Goal: Task Accomplishment & Management: Manage account settings

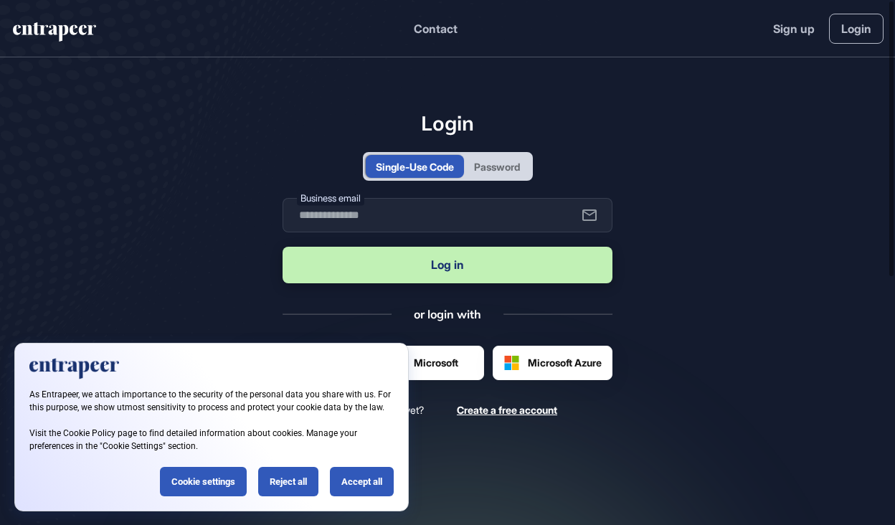
click at [512, 161] on div "Password" at bounding box center [497, 166] width 46 height 15
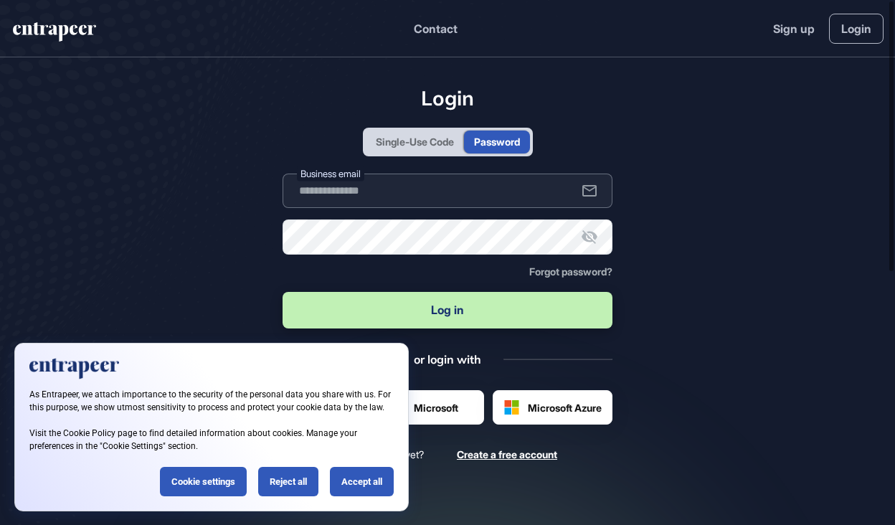
click at [452, 191] on input "text" at bounding box center [448, 191] width 330 height 34
type input "**********"
click at [390, 299] on button "Log in" at bounding box center [448, 310] width 330 height 37
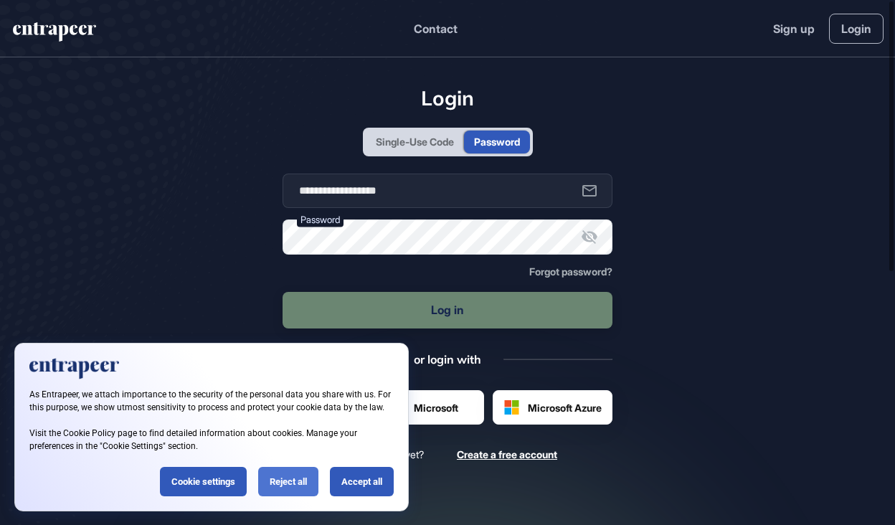
click at [291, 487] on div "Reject all" at bounding box center [288, 481] width 60 height 29
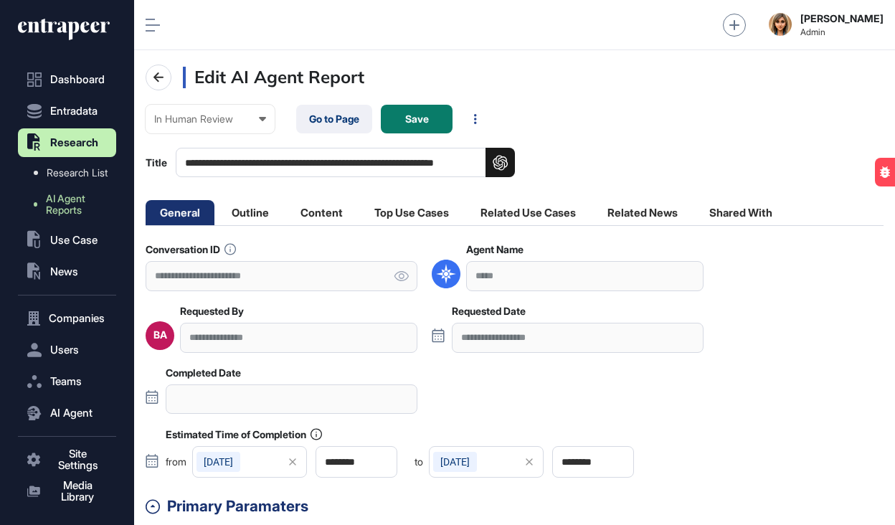
scroll to position [525, 761]
click at [240, 116] on div "In Human Review" at bounding box center [210, 118] width 112 height 11
click at [0, 0] on div "Completed" at bounding box center [0, 0] width 0 height 0
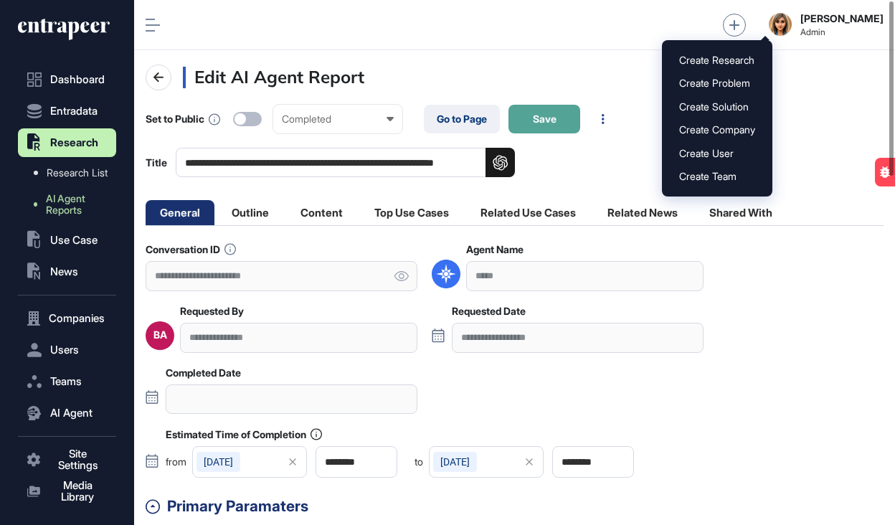
click at [562, 118] on button "Save" at bounding box center [545, 119] width 72 height 29
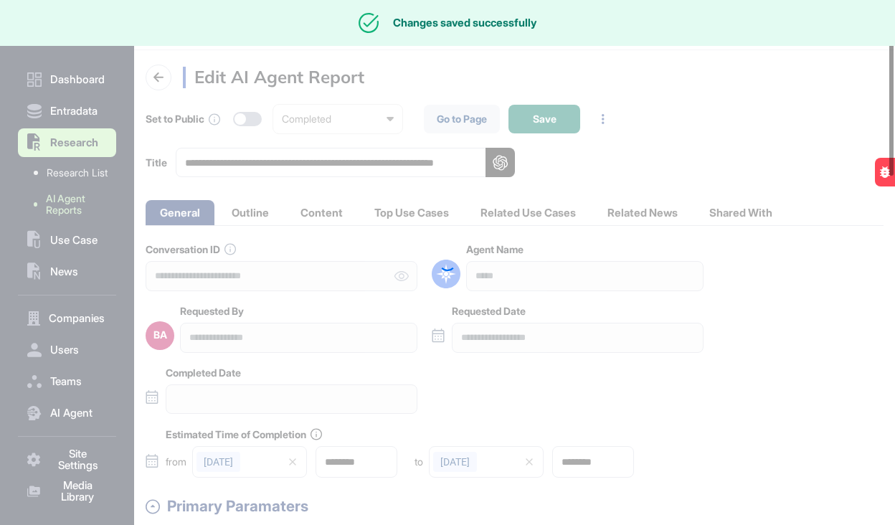
type input "**********"
type input "********"
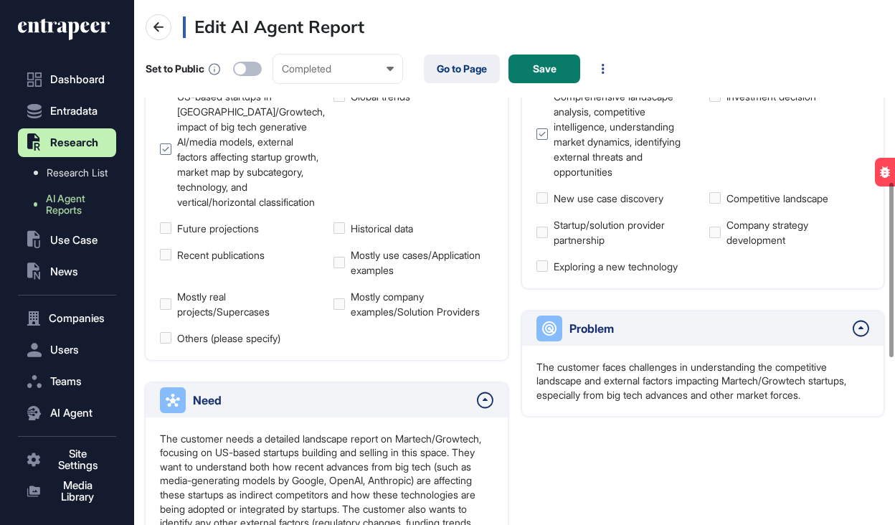
scroll to position [657, 0]
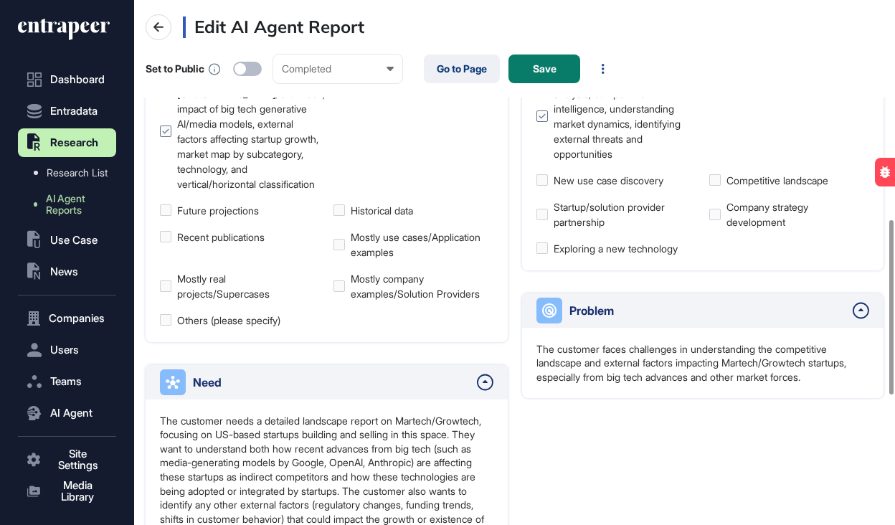
click at [75, 40] on icon at bounding box center [64, 29] width 92 height 23
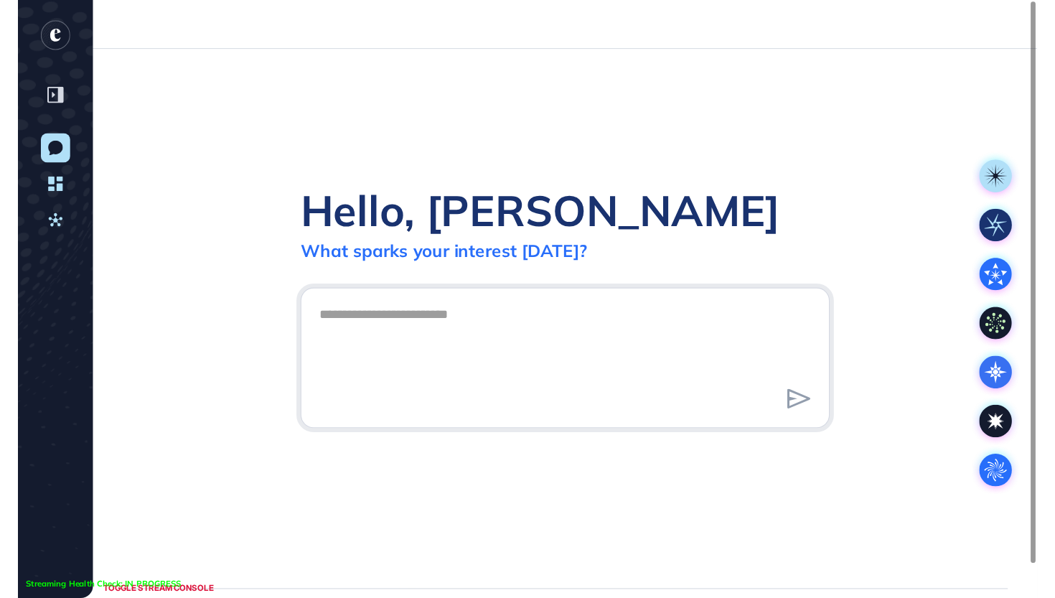
scroll to position [1, 1]
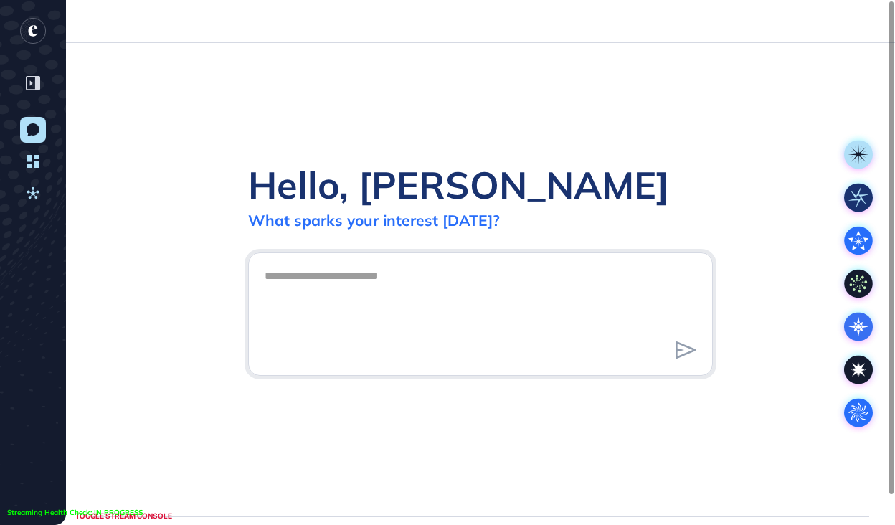
click at [77, 29] on div at bounding box center [447, 21] width 895 height 43
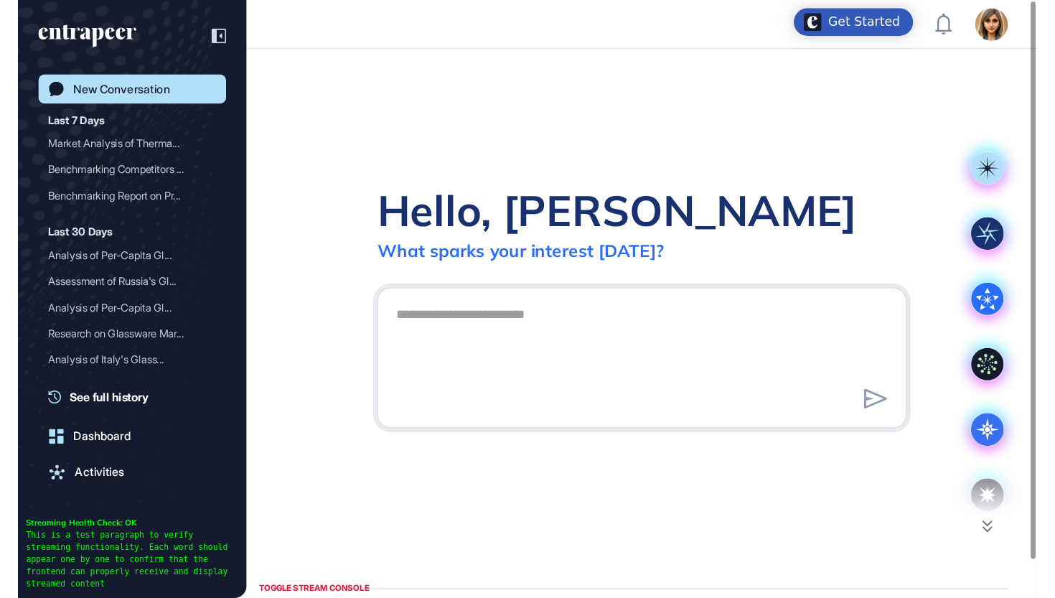
scroll to position [598, 1055]
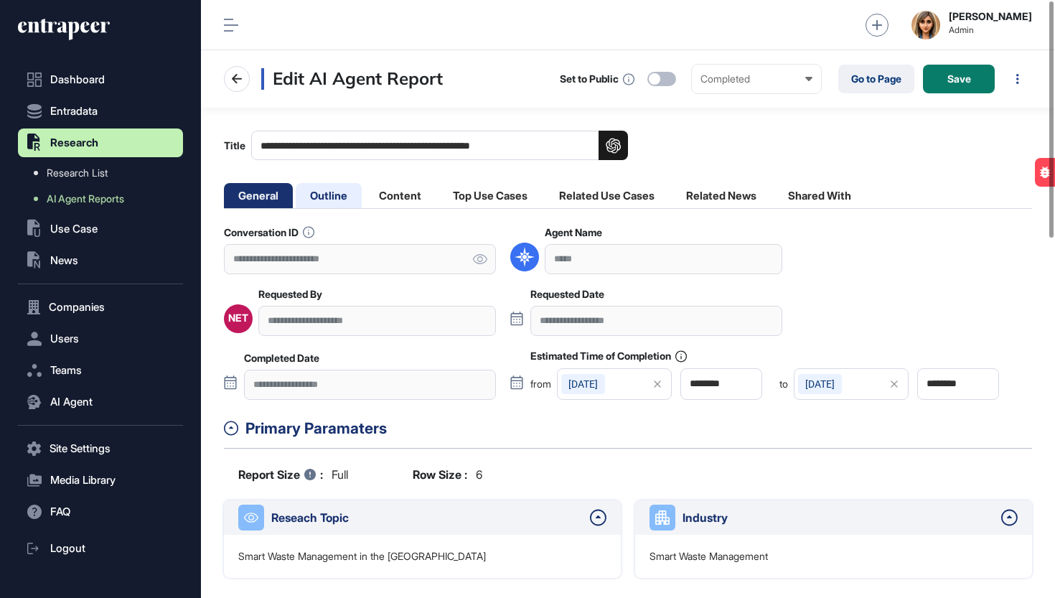
click at [342, 197] on li "Outline" at bounding box center [329, 195] width 66 height 25
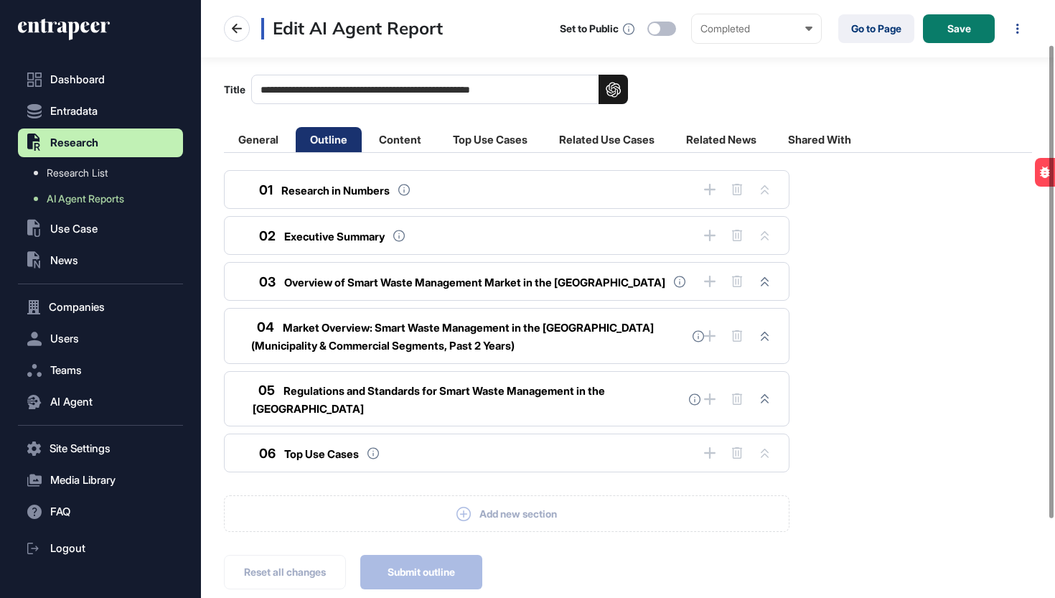
scroll to position [106, 0]
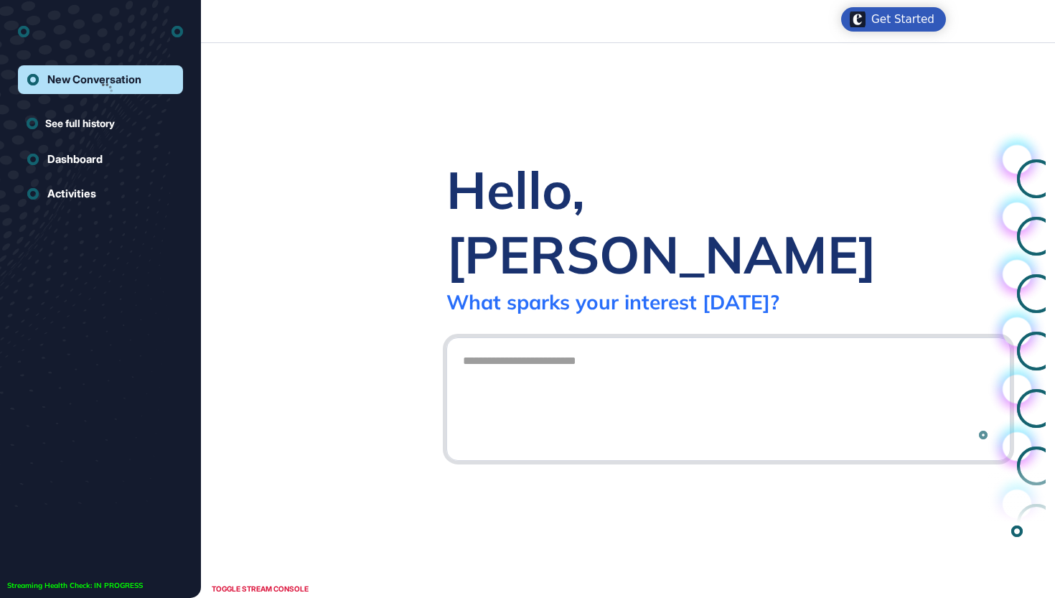
scroll to position [1, 1]
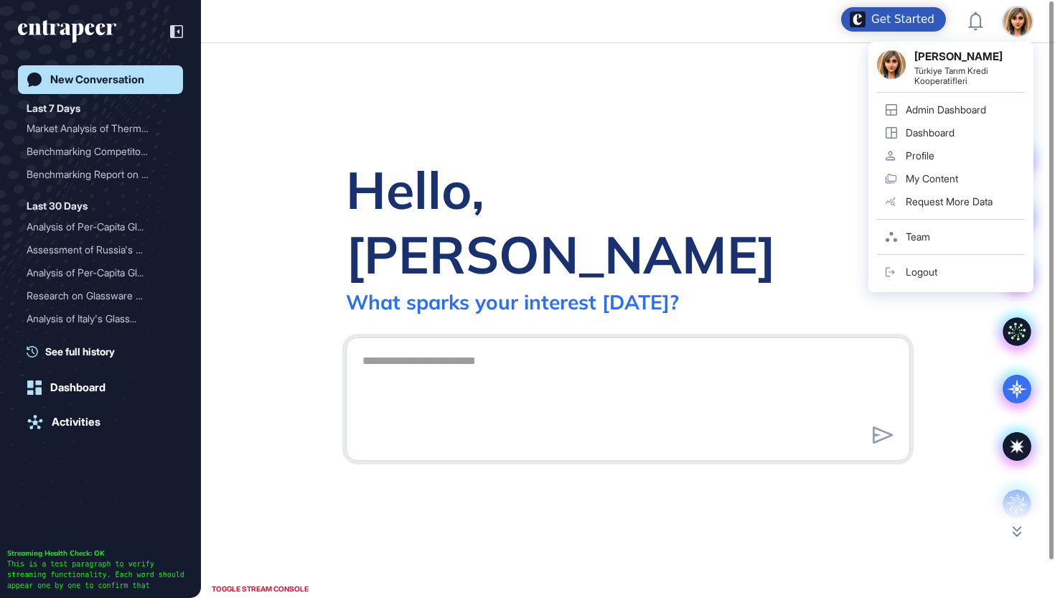
click at [982, 108] on div "Admin Dashboard" at bounding box center [945, 109] width 80 height 11
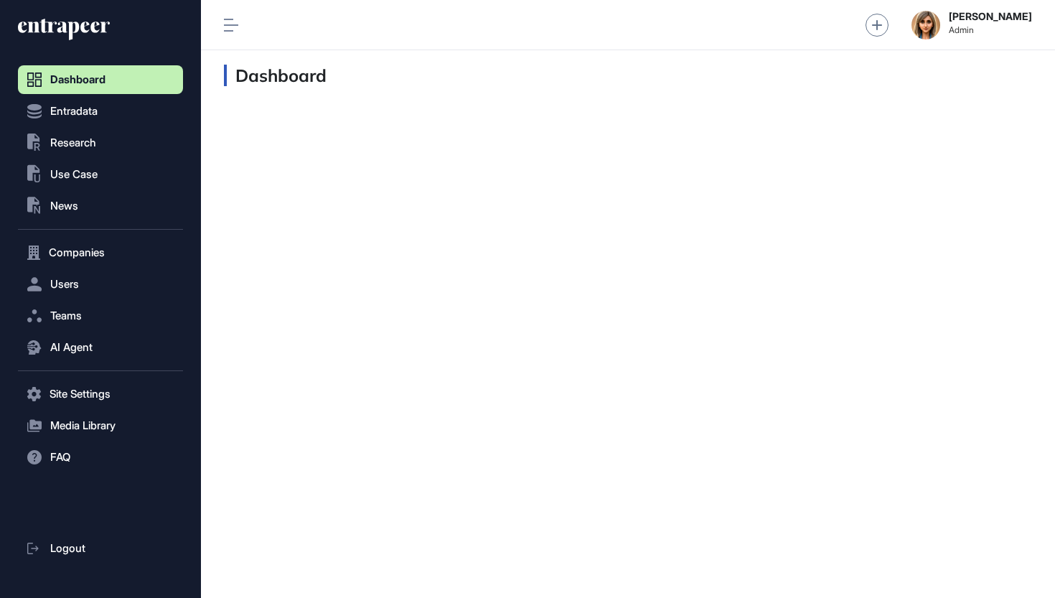
scroll to position [1, 1]
click at [112, 116] on button "Entradata" at bounding box center [100, 111] width 165 height 29
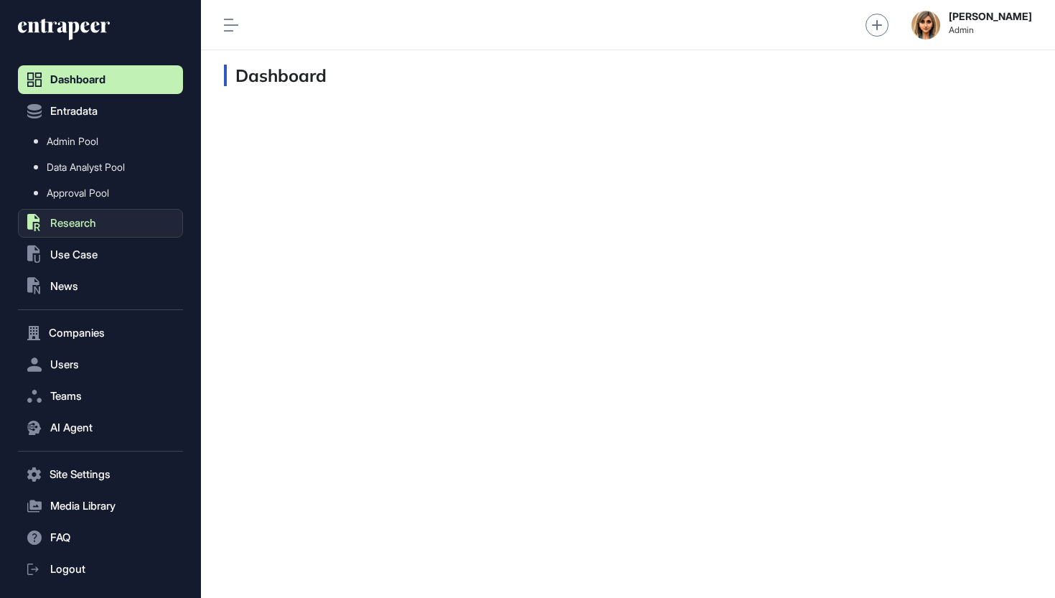
click at [89, 222] on span "Research" at bounding box center [73, 222] width 46 height 11
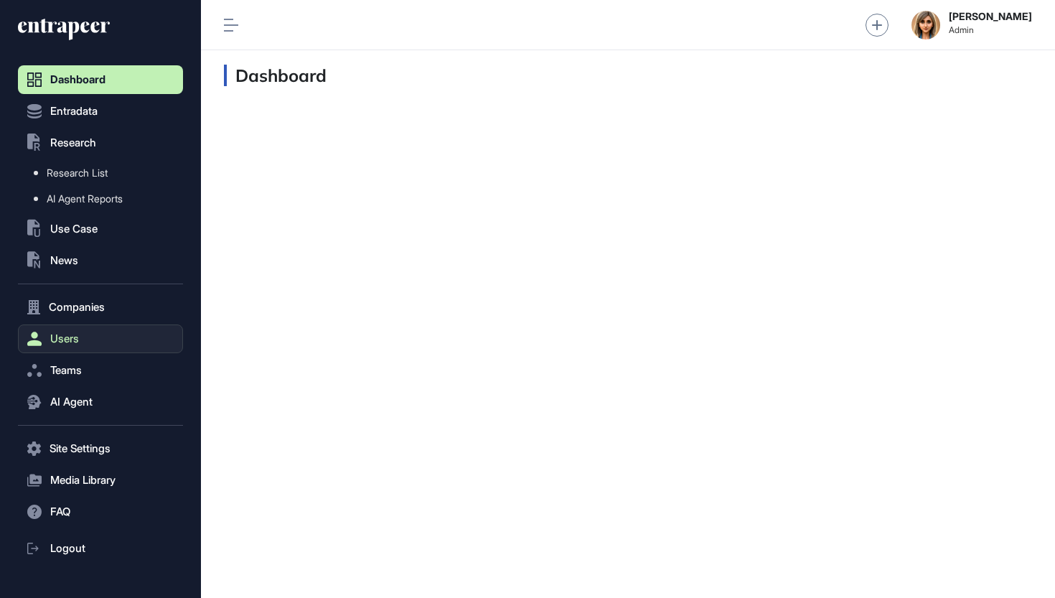
click at [74, 339] on span "Users" at bounding box center [64, 338] width 29 height 11
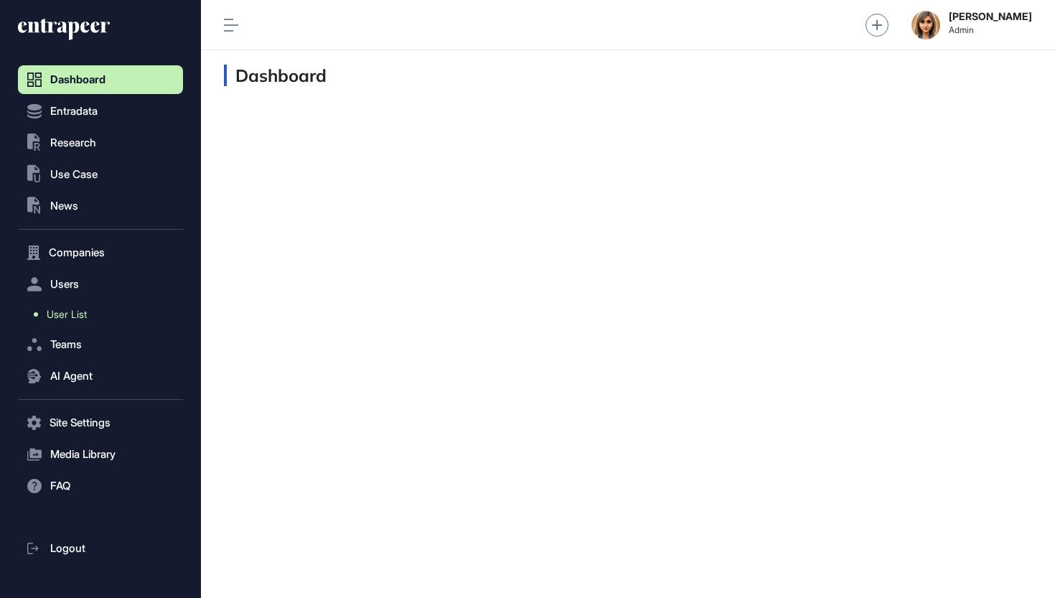
click at [90, 309] on link "User List" at bounding box center [104, 314] width 158 height 26
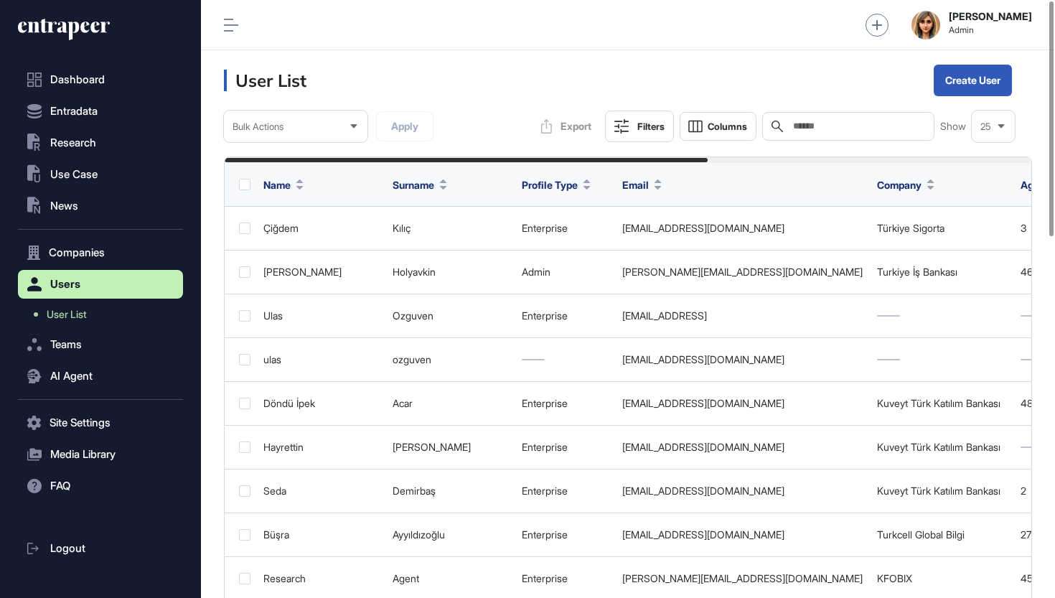
click at [840, 118] on div "Search" at bounding box center [848, 126] width 172 height 29
type input "*"
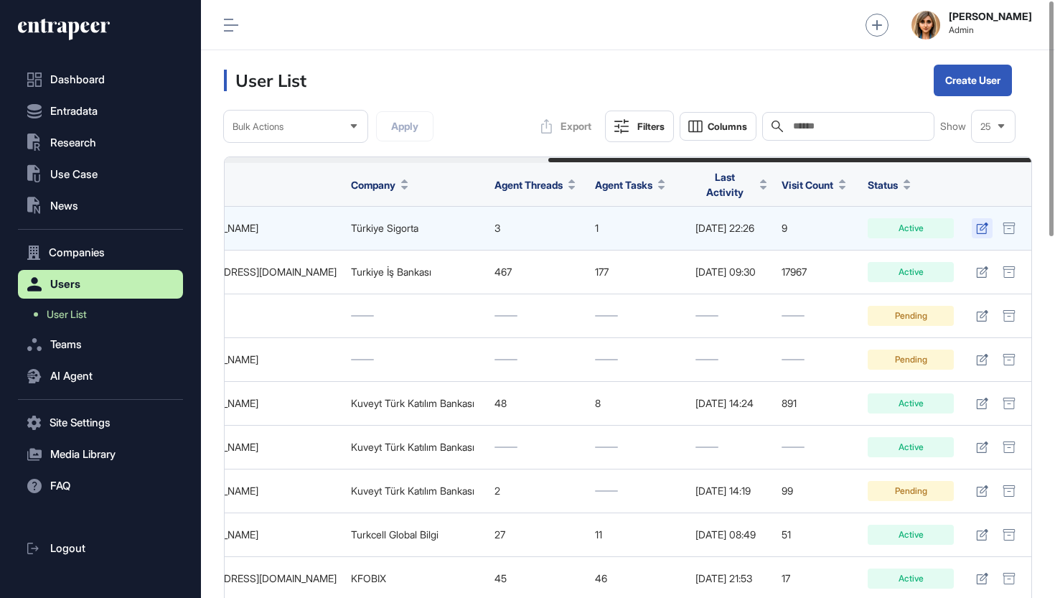
scroll to position [0, 539]
click at [981, 222] on icon at bounding box center [982, 227] width 12 height 11
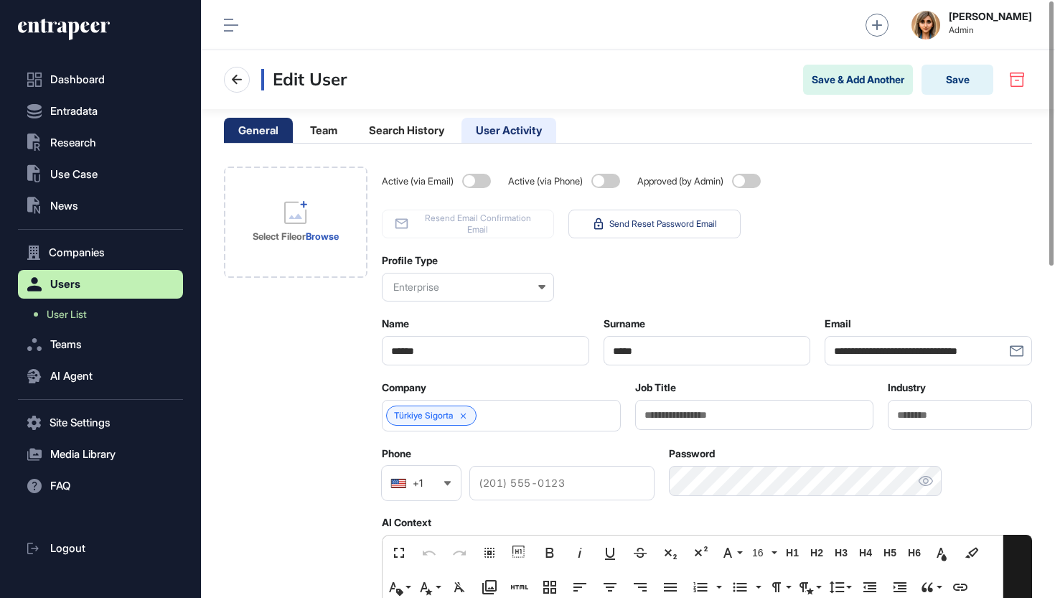
click at [526, 134] on li "User Activity" at bounding box center [508, 130] width 95 height 25
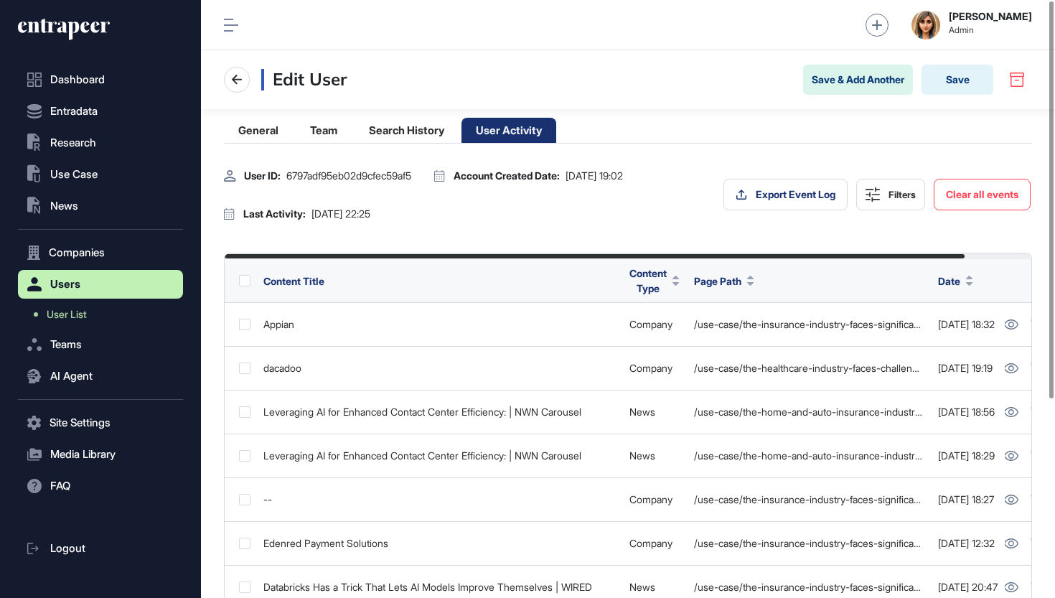
click at [390, 115] on main "General Team Search History User Activity User ID: 6797adf95eb02d9cfec59af5 Acc…" at bounding box center [628, 448] width 854 height 679
click at [390, 123] on li "Search History" at bounding box center [406, 130] width 104 height 25
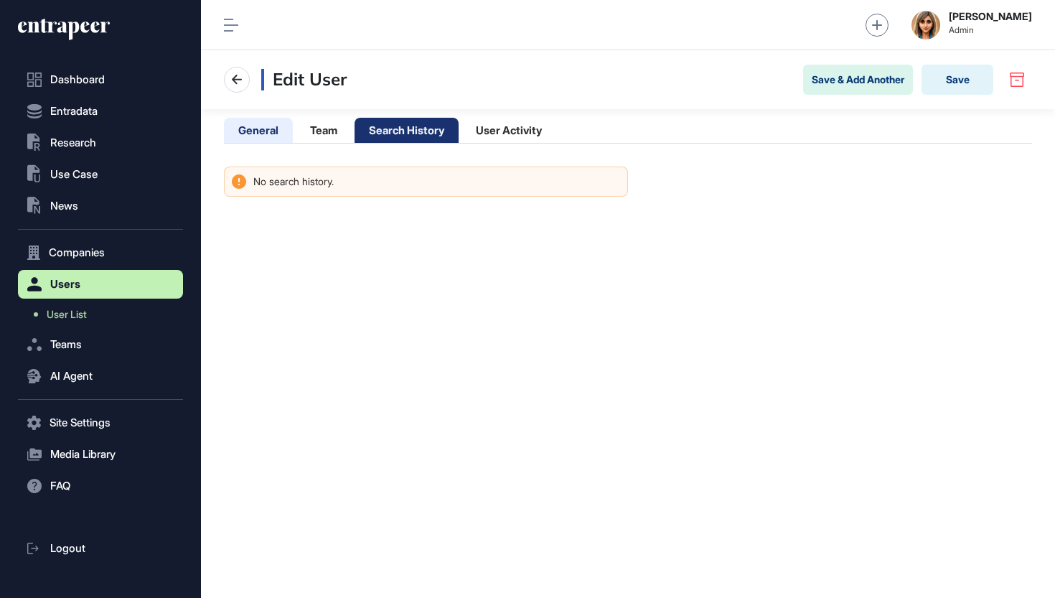
click at [271, 122] on li "General" at bounding box center [258, 130] width 69 height 25
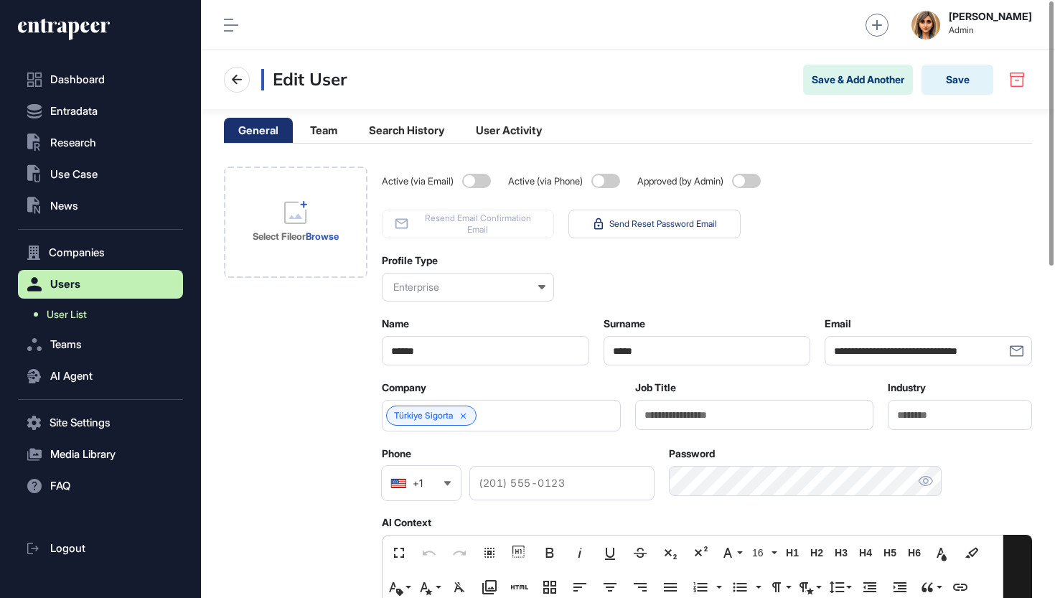
click at [108, 315] on link "User List" at bounding box center [104, 314] width 158 height 26
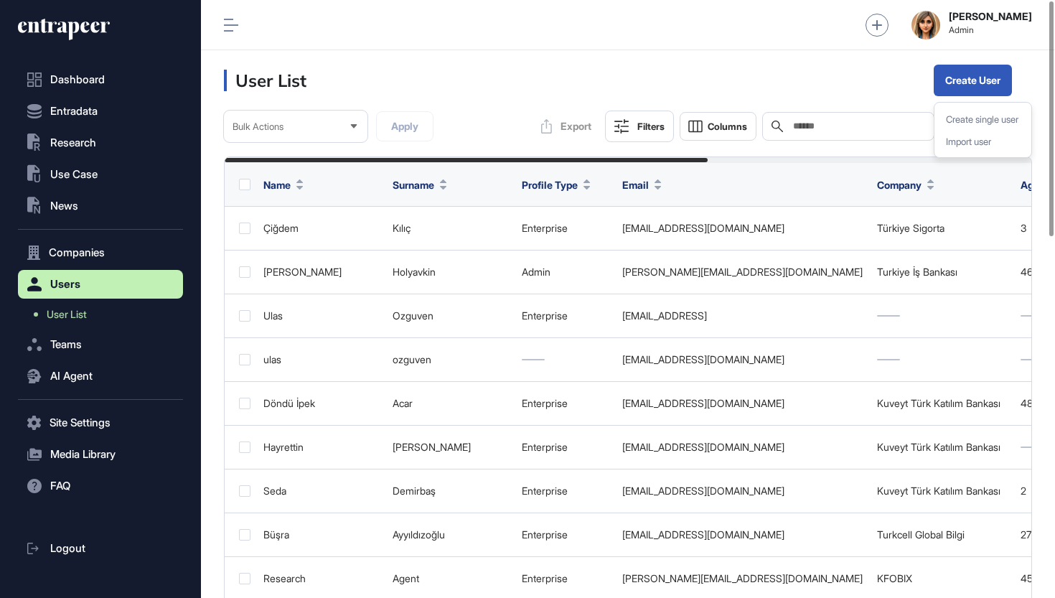
click at [834, 128] on input "text" at bounding box center [857, 126] width 133 height 11
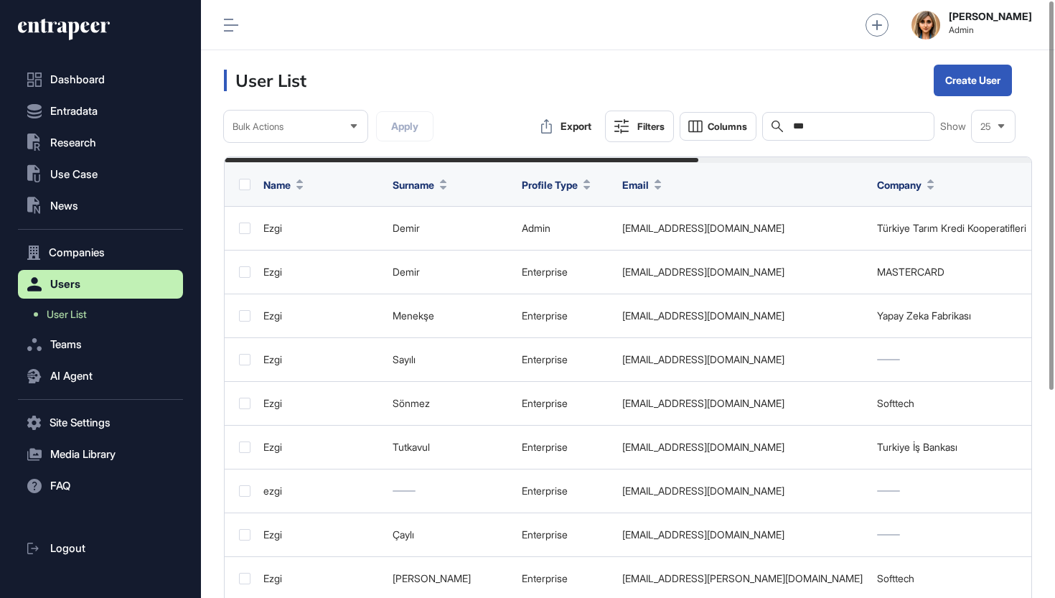
type input "****"
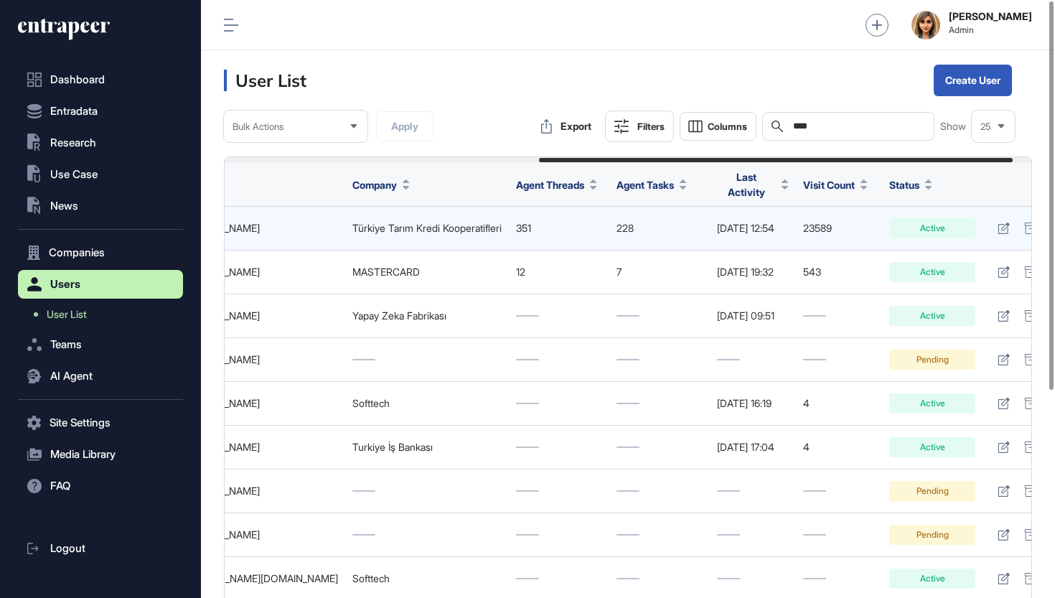
scroll to position [0, 535]
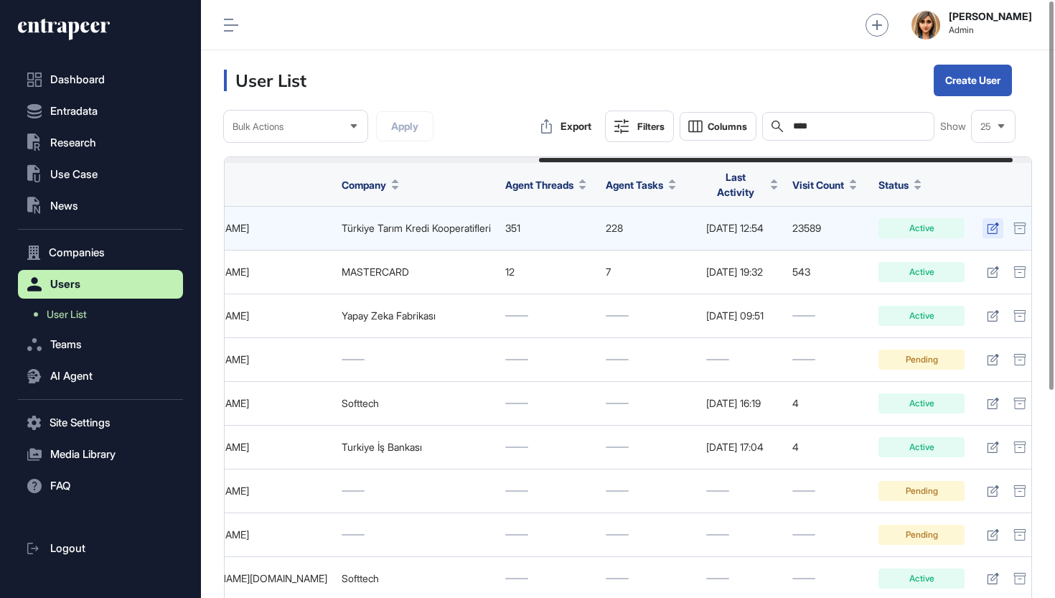
click at [999, 222] on icon at bounding box center [992, 227] width 12 height 11
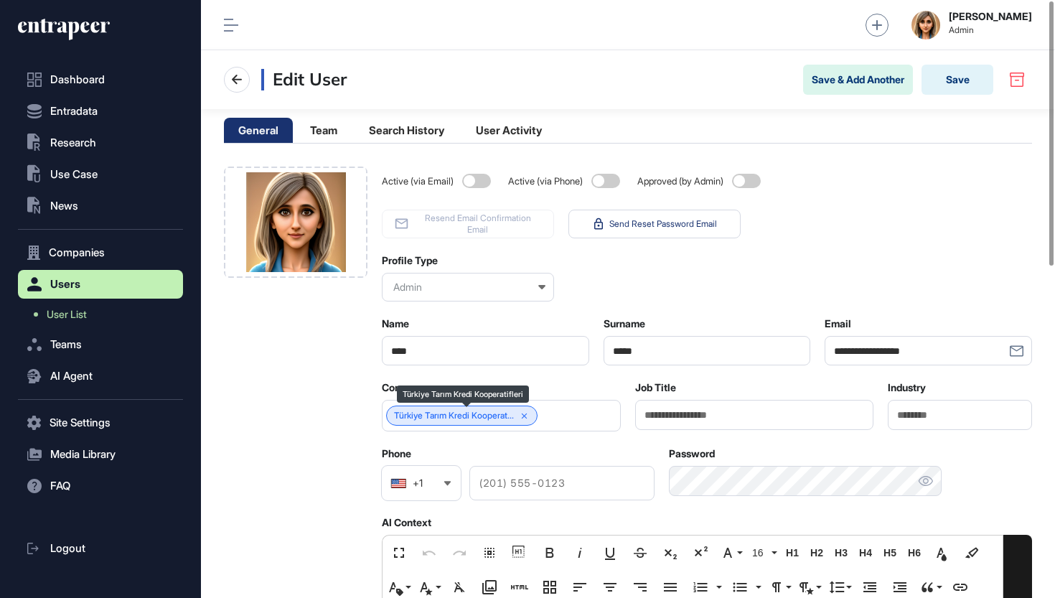
click at [529, 418] on icon at bounding box center [524, 416] width 10 height 10
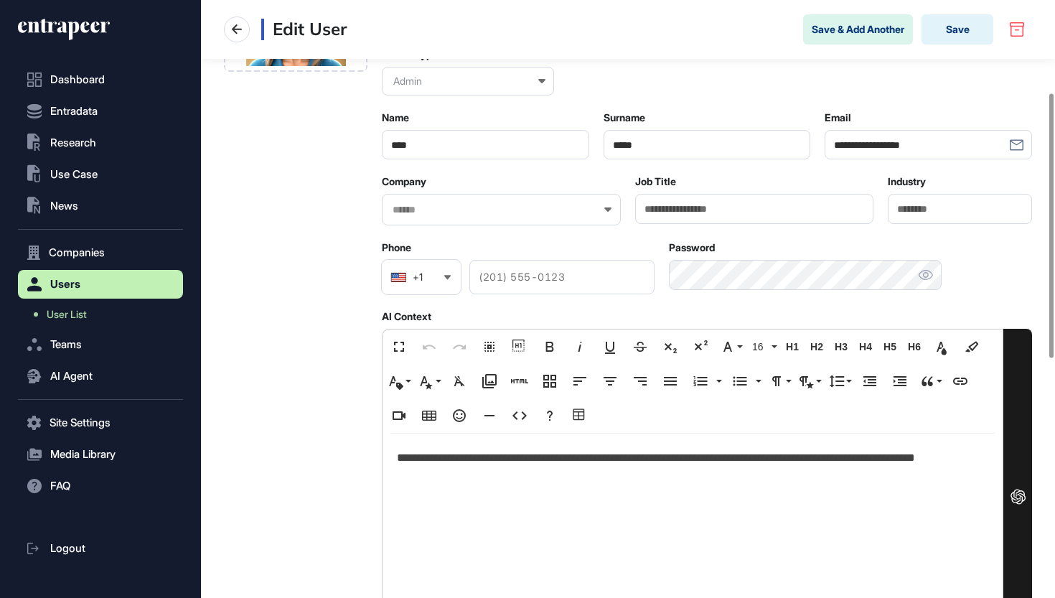
scroll to position [211, 0]
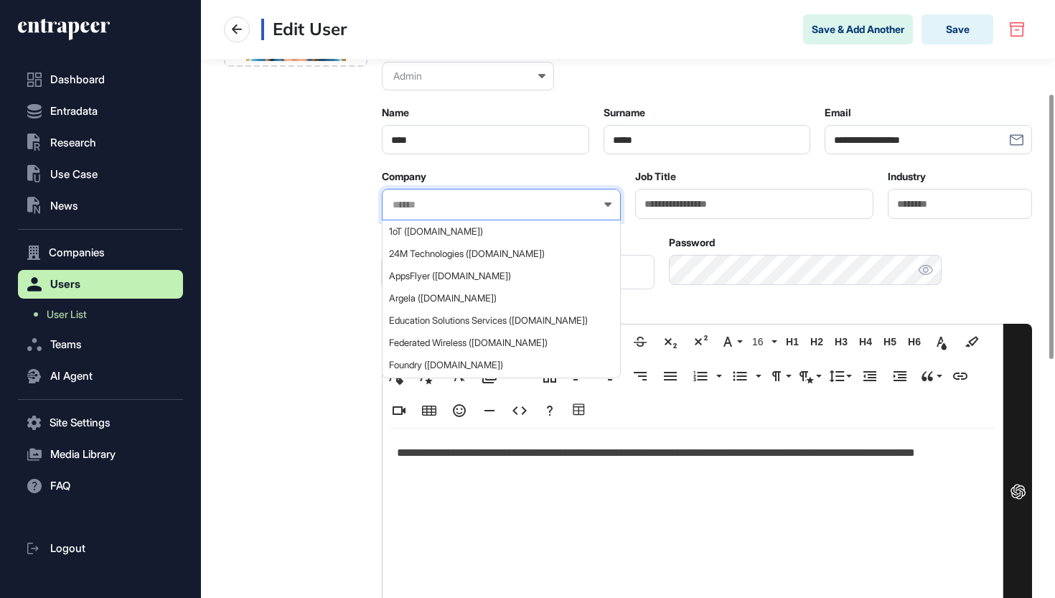
click at [473, 199] on input "text" at bounding box center [492, 205] width 202 height 12
type input "*"
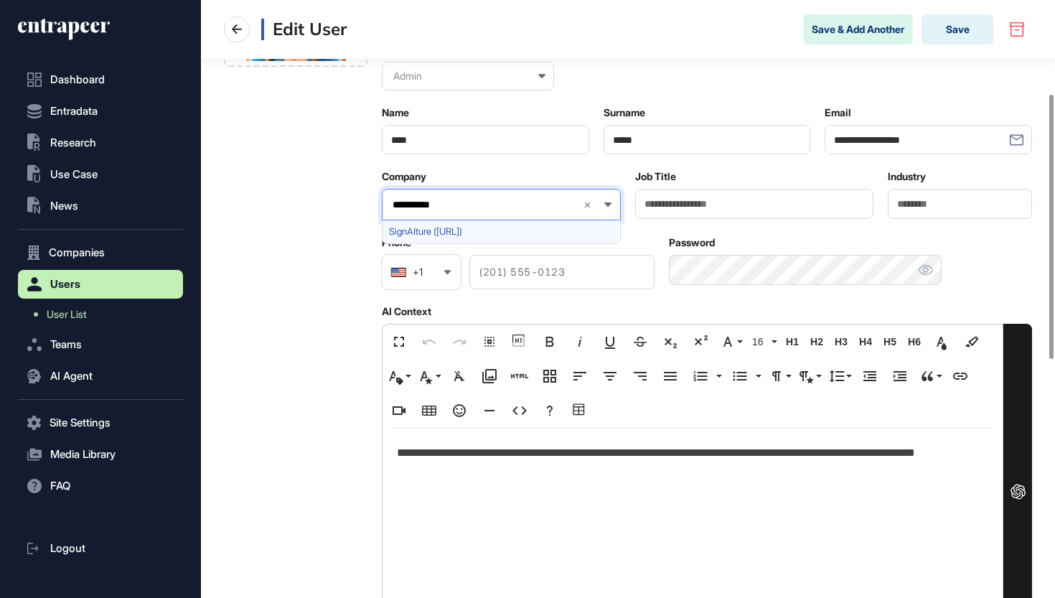
type input "**********"
click at [463, 234] on span "SignAIture (signaiture.ai)" at bounding box center [500, 231] width 223 height 11
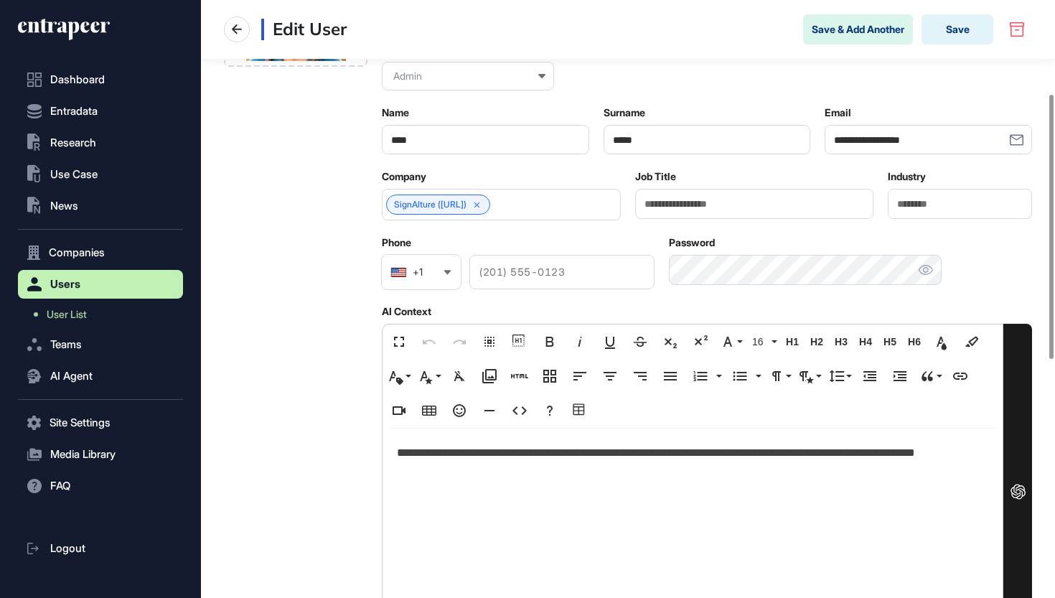
click at [626, 459] on p "**********" at bounding box center [692, 463] width 591 height 40
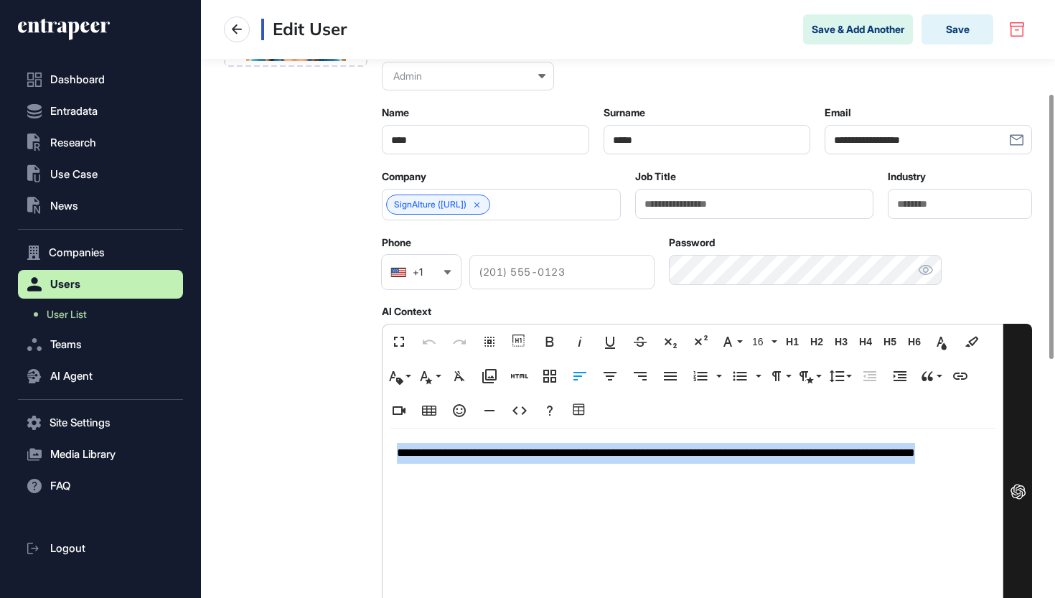
click at [626, 459] on p "**********" at bounding box center [692, 463] width 591 height 40
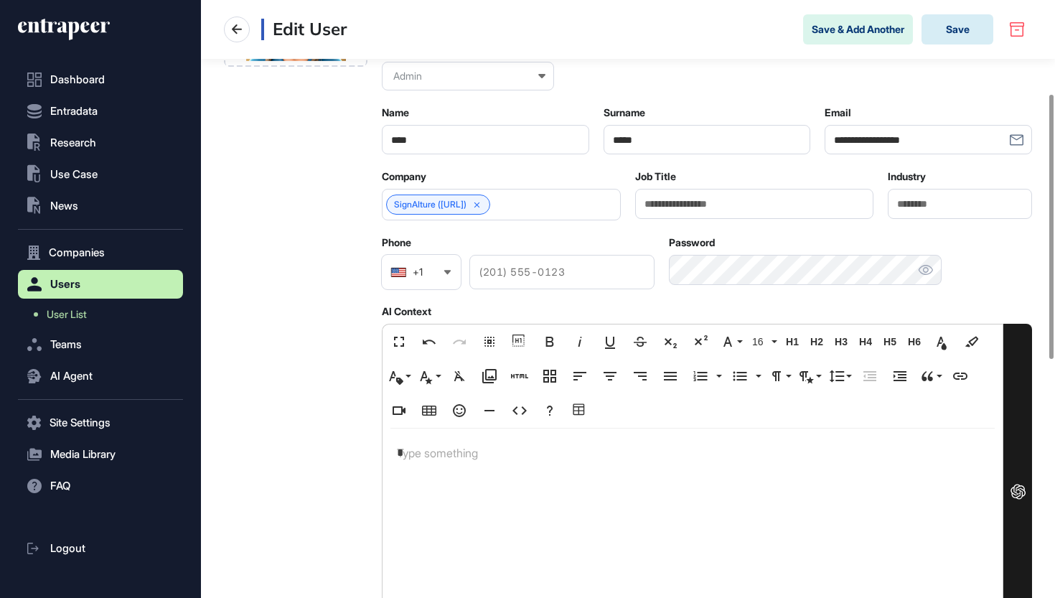
click at [970, 35] on button "Save" at bounding box center [957, 29] width 72 height 30
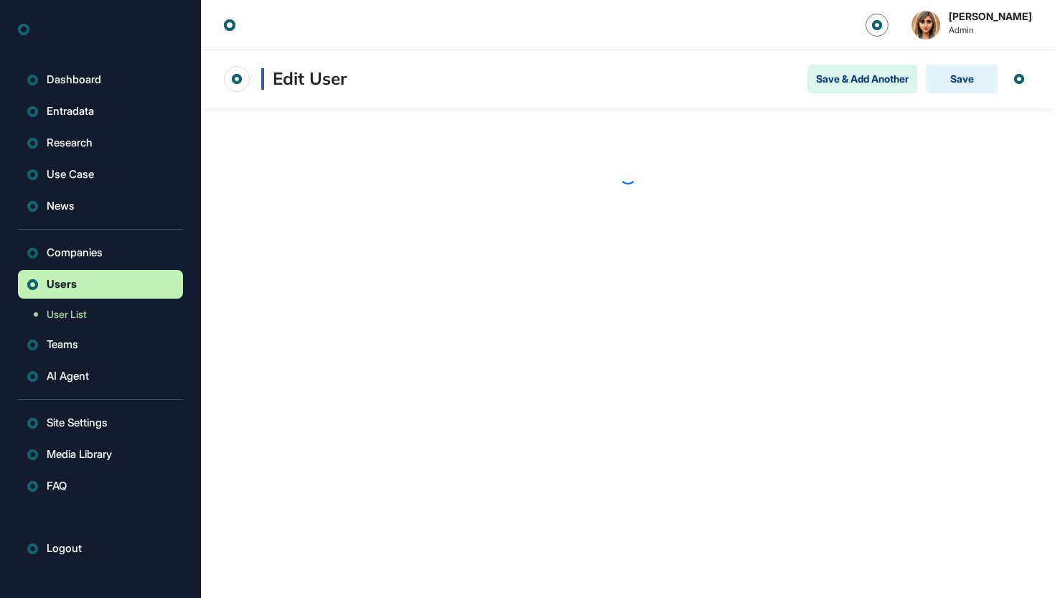
scroll to position [1, 1]
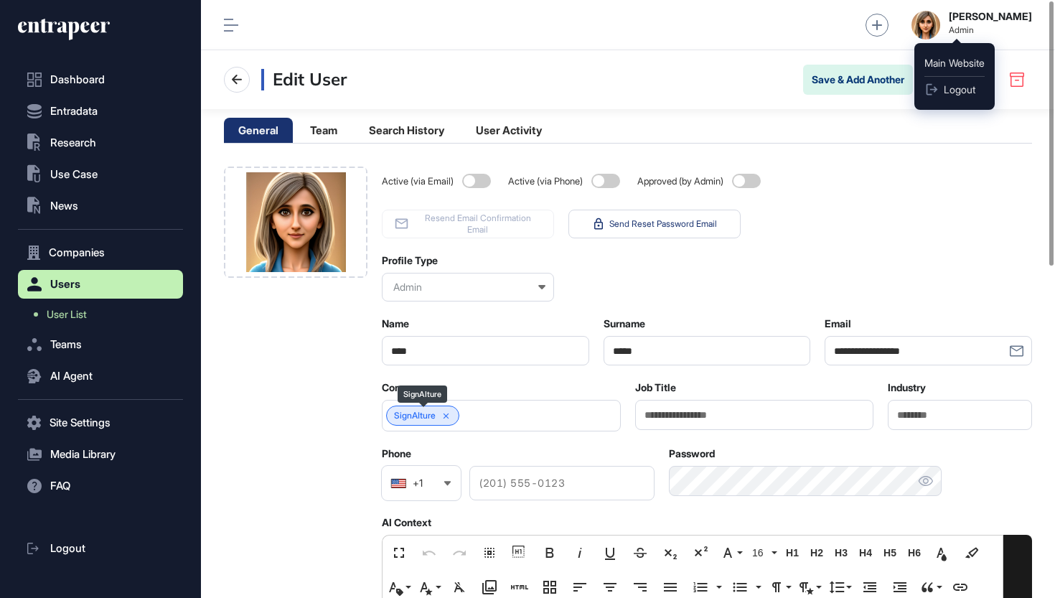
click at [407, 419] on link "SignAIture" at bounding box center [415, 415] width 42 height 10
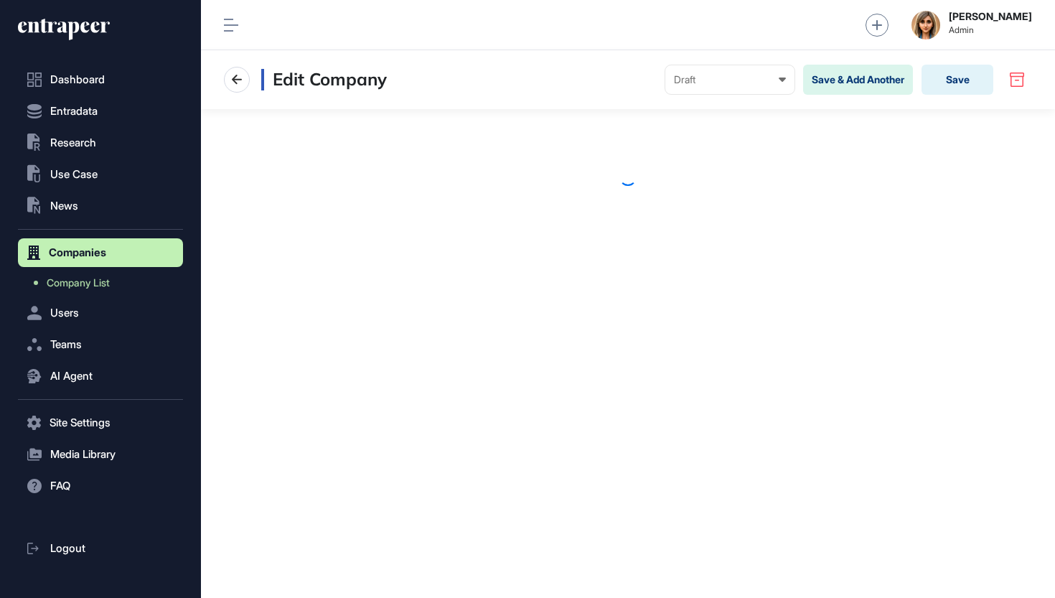
scroll to position [1, 1]
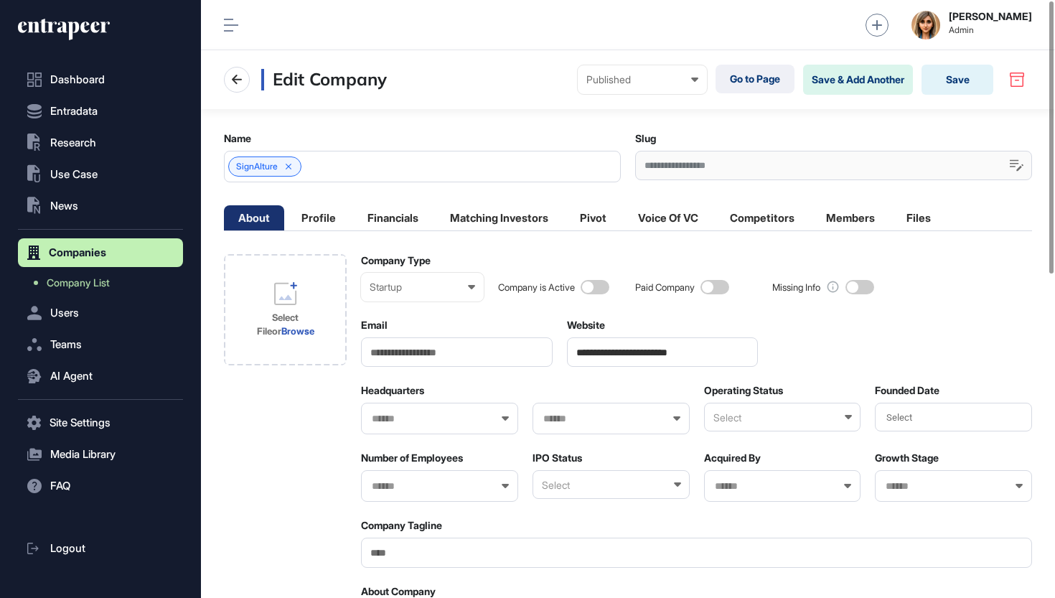
click at [689, 347] on input "**********" at bounding box center [663, 351] width 192 height 29
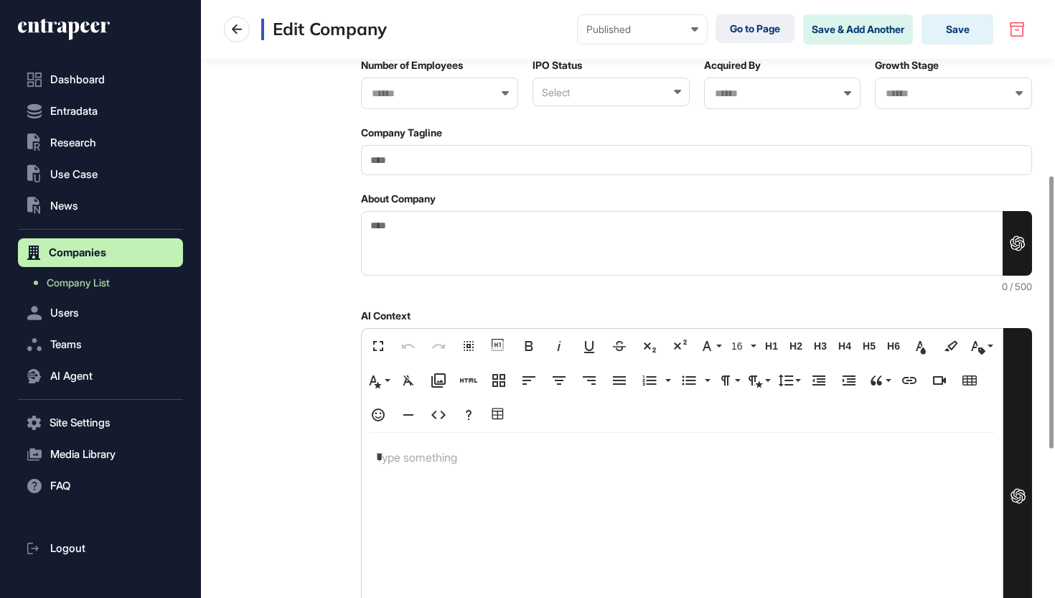
scroll to position [392, 0]
click at [522, 461] on p "*" at bounding box center [682, 458] width 612 height 21
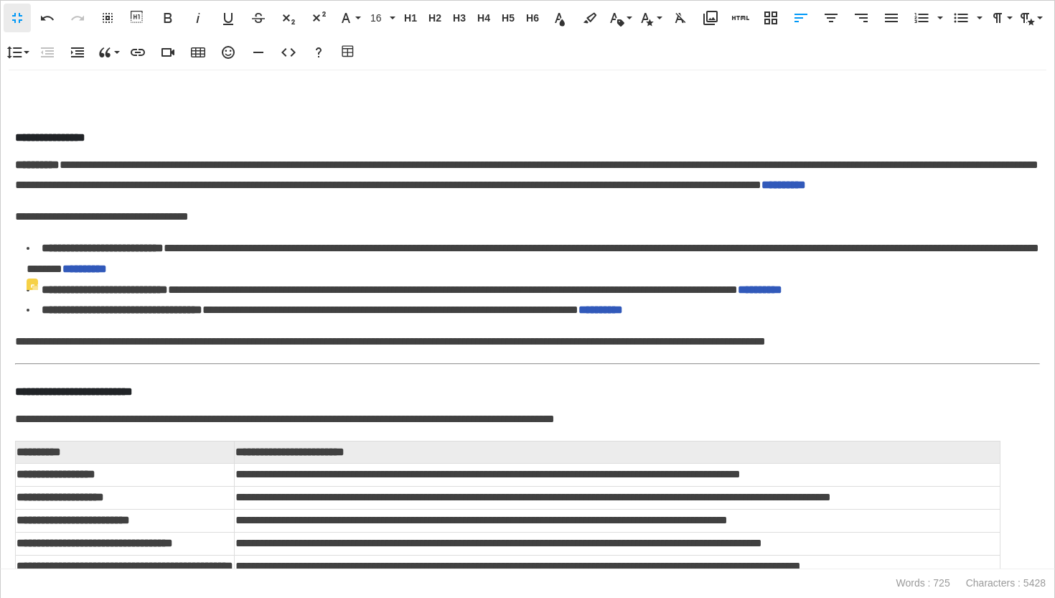
scroll to position [0, 0]
drag, startPoint x: 253, startPoint y: 207, endPoint x: 154, endPoint y: 203, distance: 99.1
click at [154, 197] on p "**********" at bounding box center [527, 176] width 1024 height 42
click at [75, 115] on div "**********" at bounding box center [527, 319] width 1053 height 498
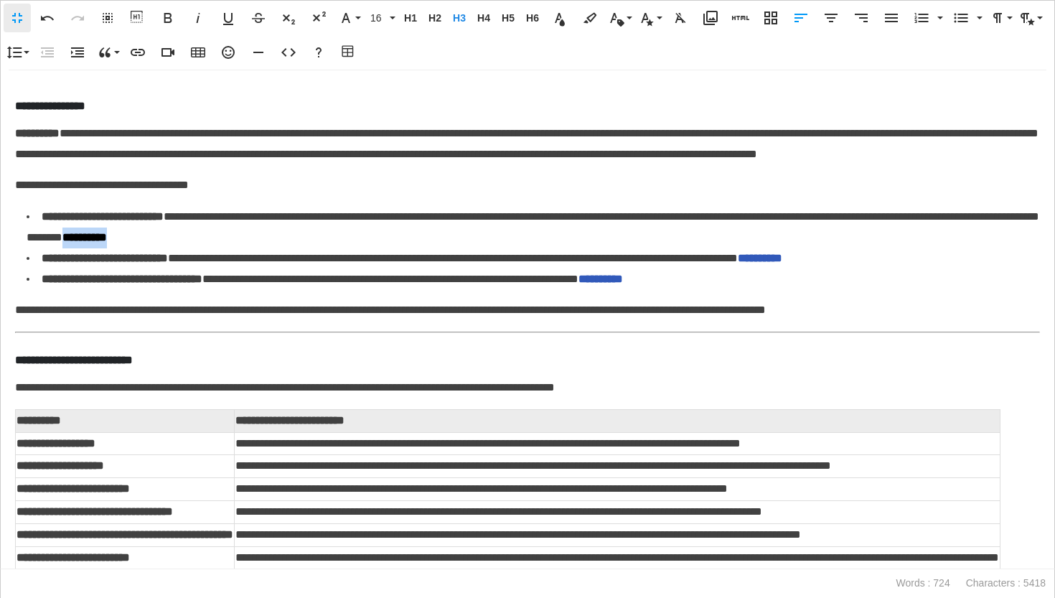
drag, startPoint x: 386, startPoint y: 265, endPoint x: 321, endPoint y: 258, distance: 65.7
click at [321, 248] on li "**********" at bounding box center [533, 228] width 1013 height 42
drag, startPoint x: 976, startPoint y: 271, endPoint x: 885, endPoint y: 271, distance: 91.8
click at [885, 269] on li "**********" at bounding box center [533, 258] width 1013 height 21
drag, startPoint x: 783, startPoint y: 297, endPoint x: 705, endPoint y: 296, distance: 78.2
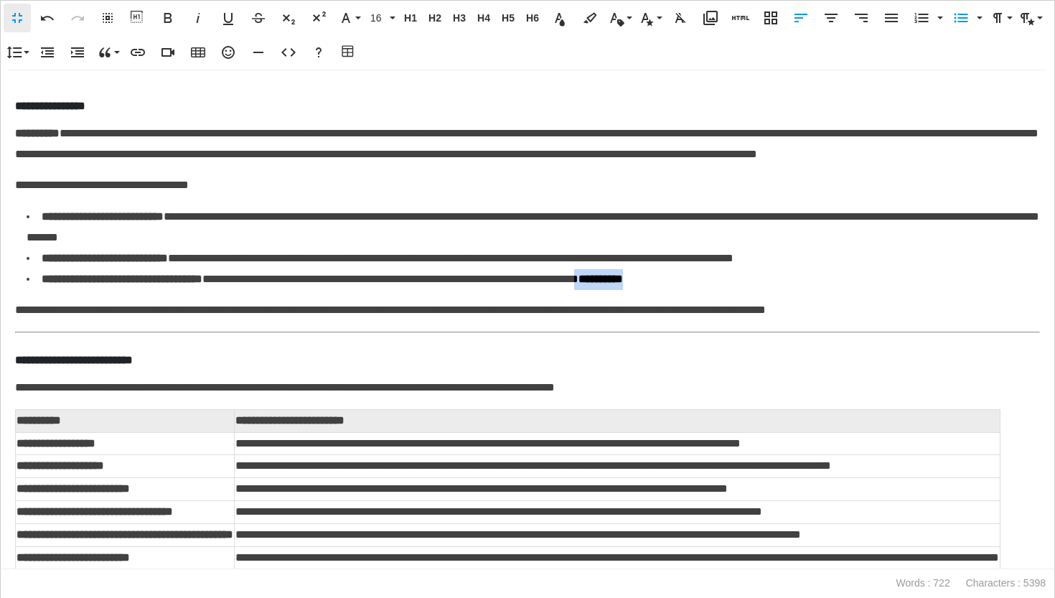
click at [705, 290] on li "**********" at bounding box center [533, 279] width 1013 height 21
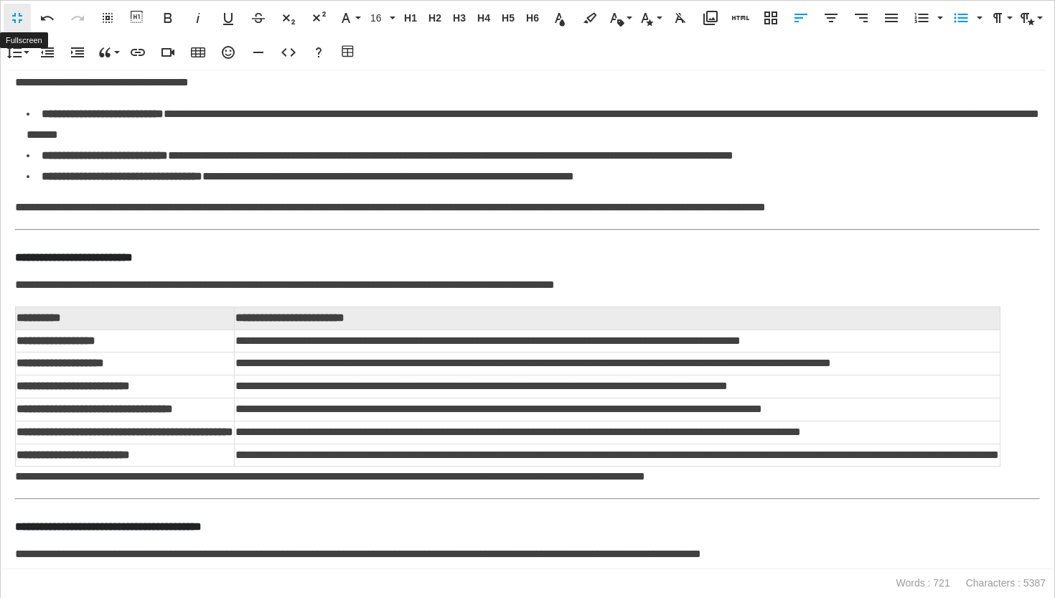
scroll to position [1, 1]
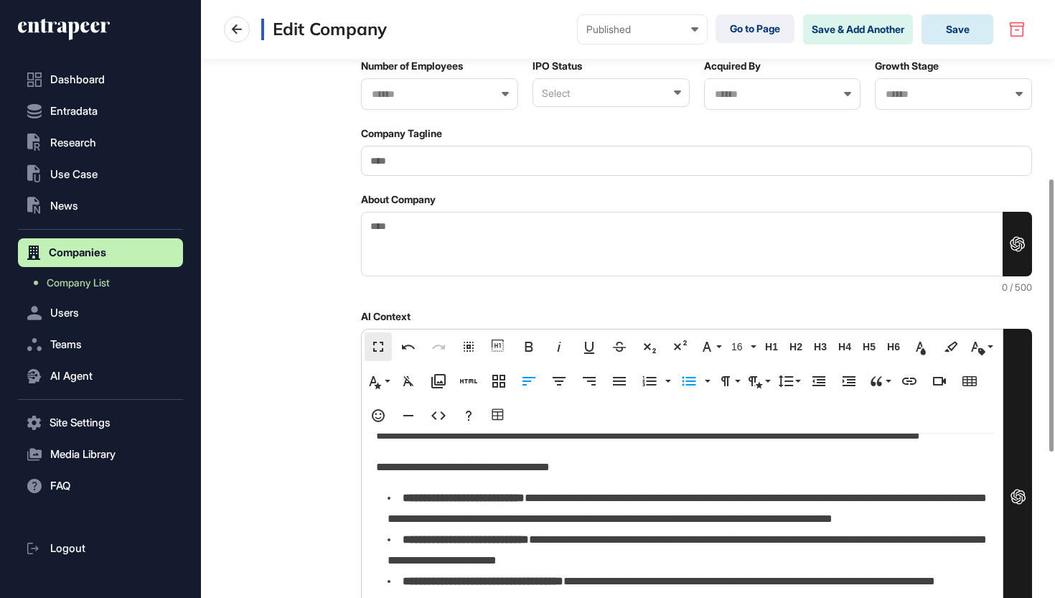
click at [963, 31] on button "Save" at bounding box center [957, 29] width 72 height 30
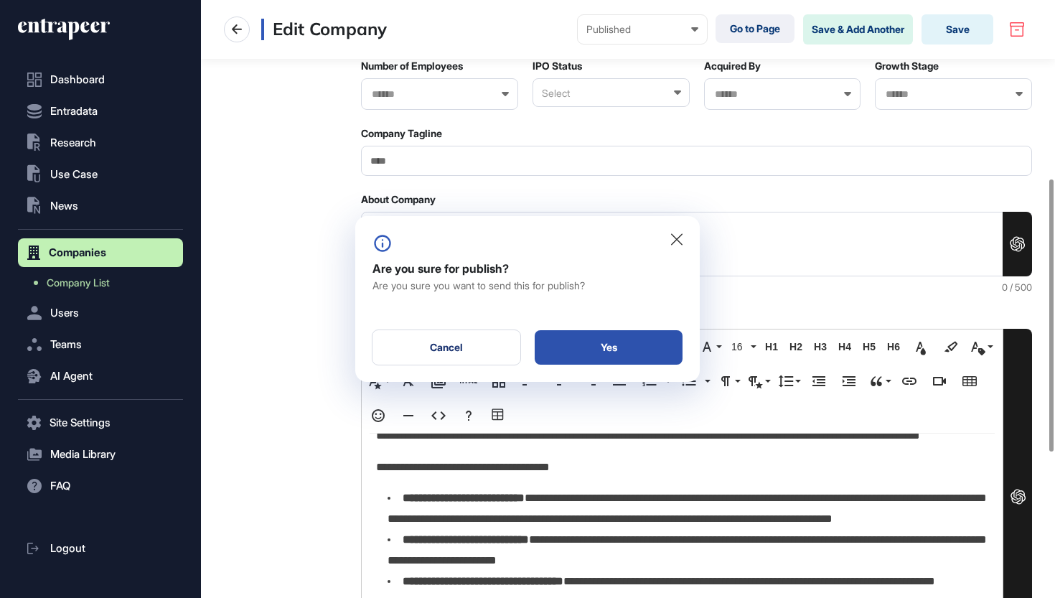
click at [618, 343] on div "Yes" at bounding box center [608, 347] width 148 height 34
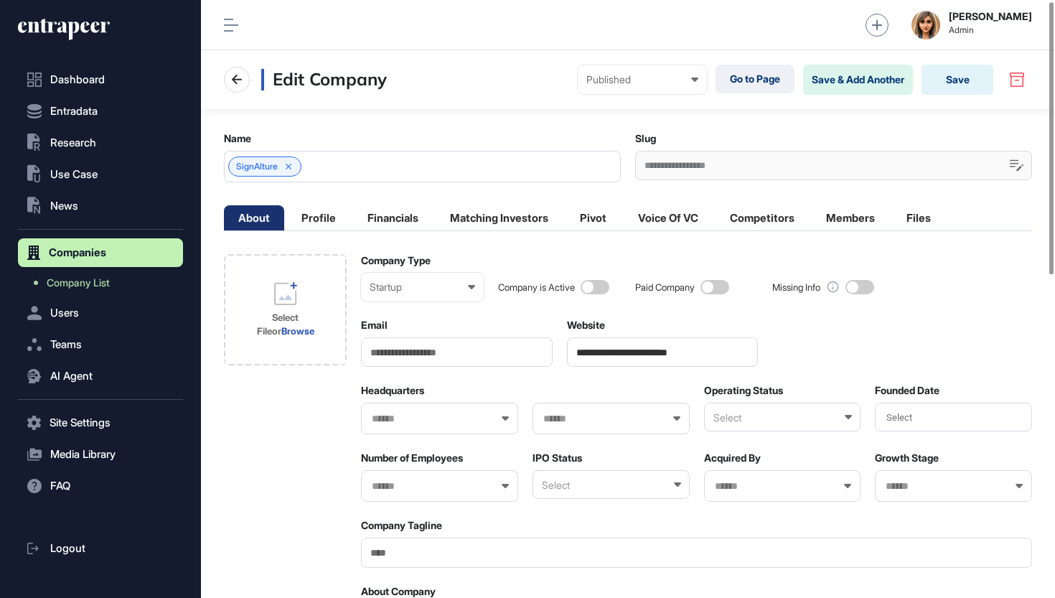
scroll to position [5, 0]
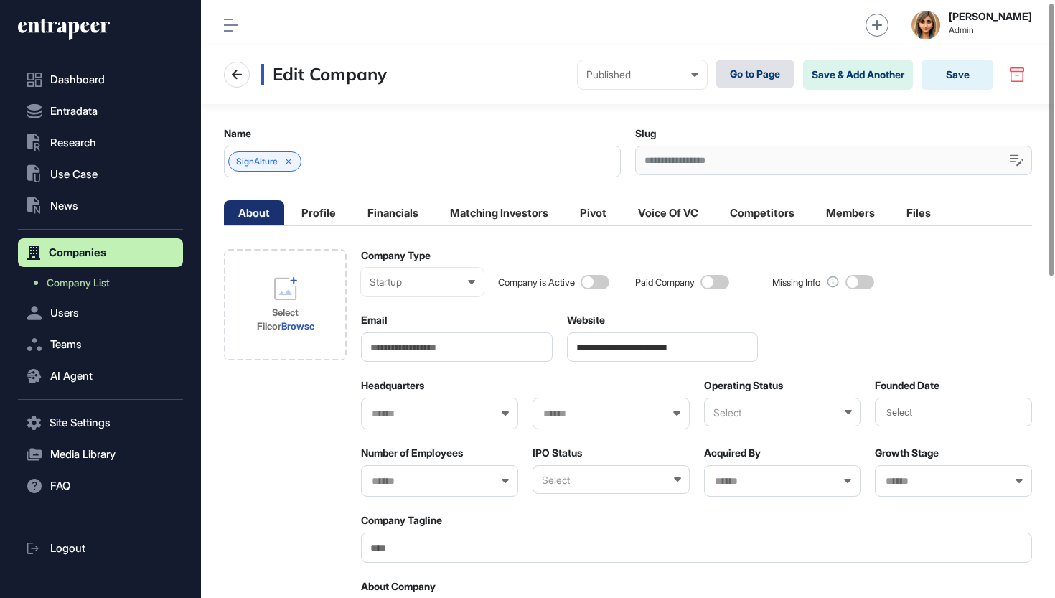
click at [748, 72] on link "Go to Page" at bounding box center [754, 74] width 79 height 29
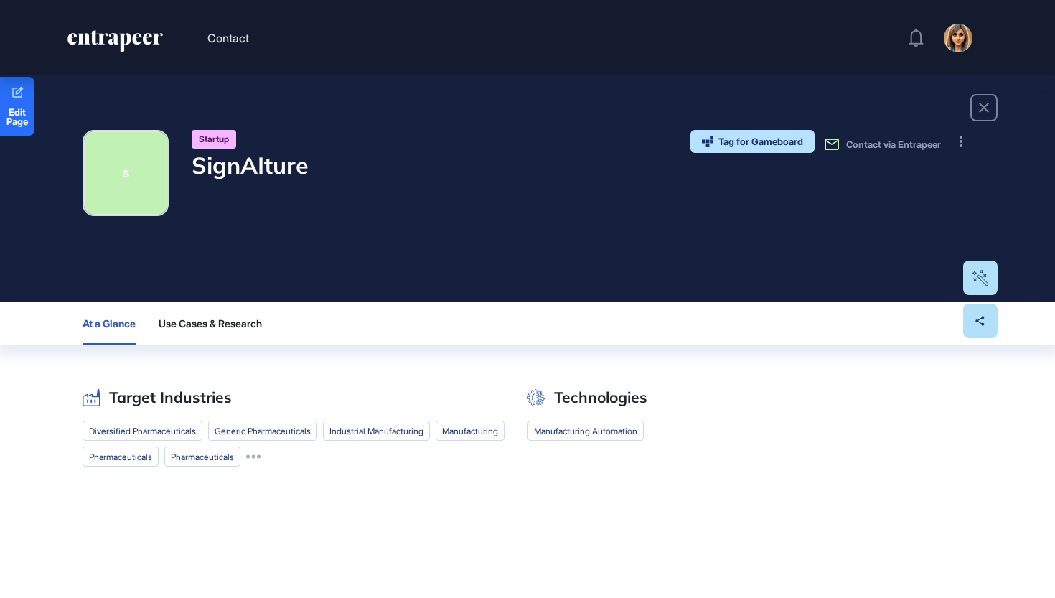
scroll to position [22, 0]
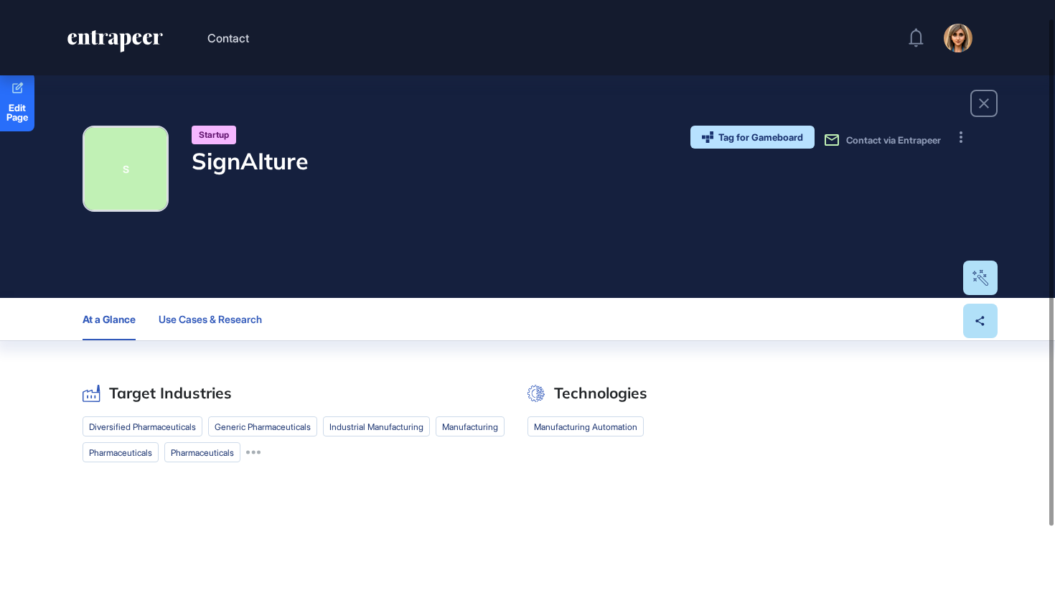
click at [231, 329] on button "Use Cases & Research" at bounding box center [216, 319] width 115 height 42
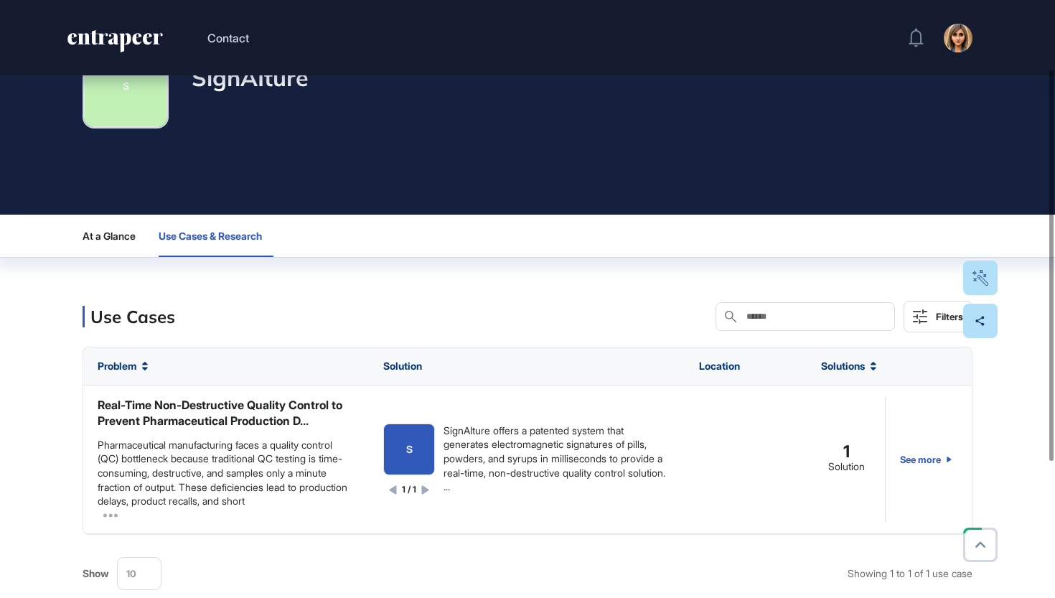
scroll to position [105, 0]
